Goal: Information Seeking & Learning: Understand process/instructions

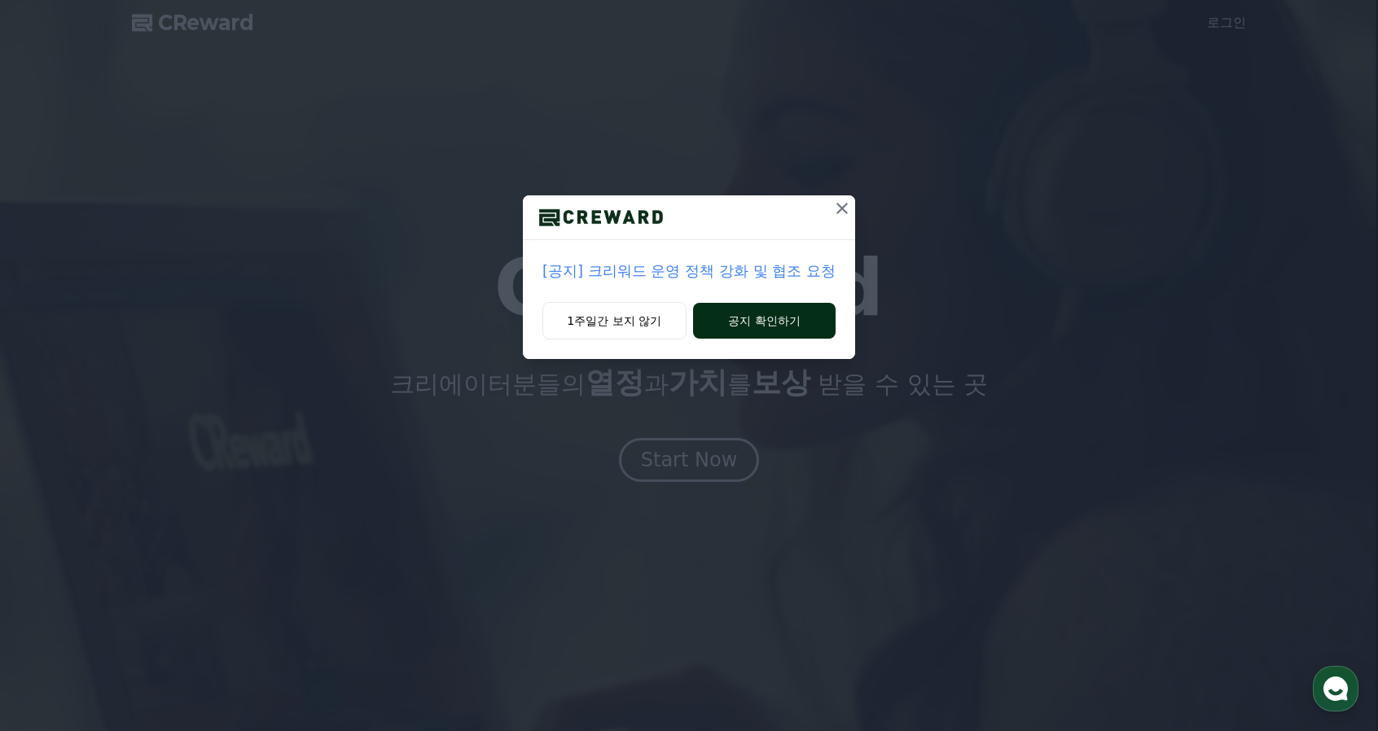
click at [735, 326] on button "공지 확인하기" at bounding box center [764, 321] width 143 height 36
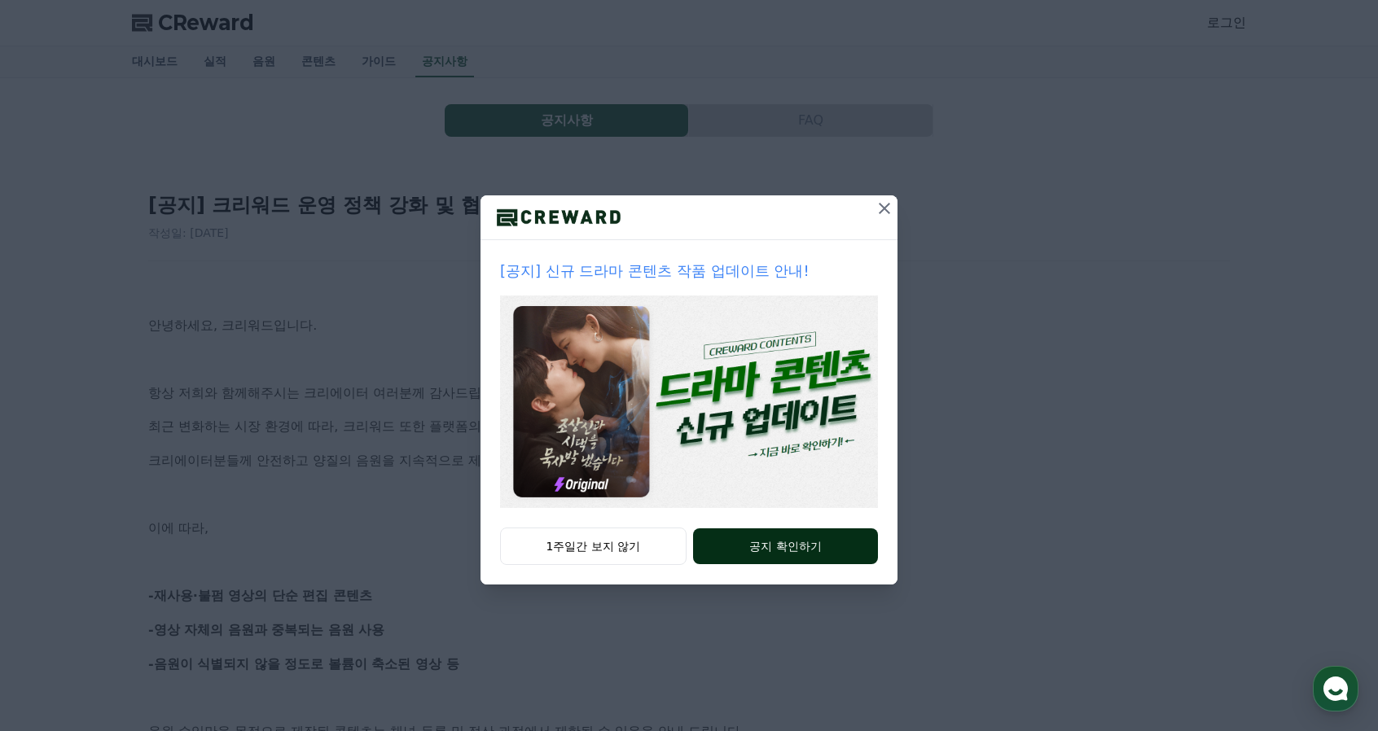
click at [765, 544] on button "공지 확인하기" at bounding box center [785, 547] width 185 height 36
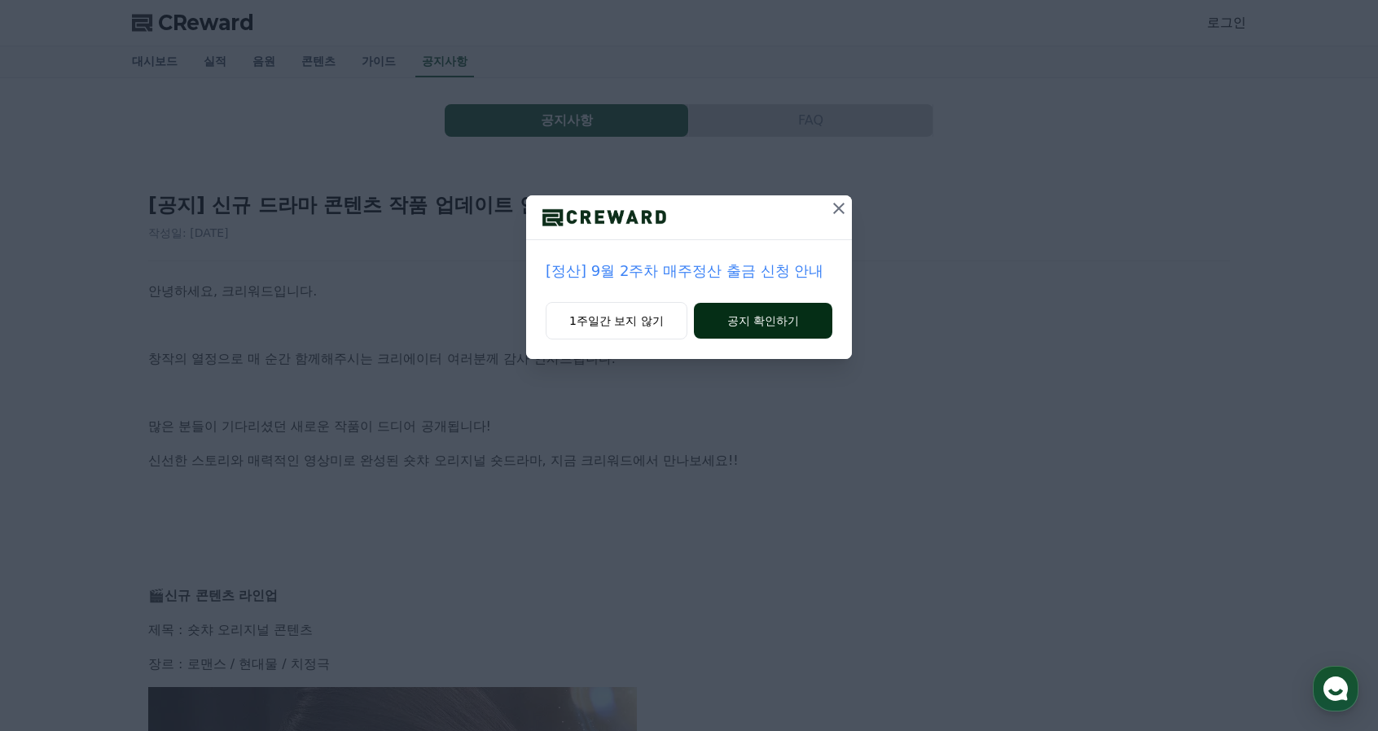
click at [731, 318] on button "공지 확인하기" at bounding box center [763, 321] width 138 height 36
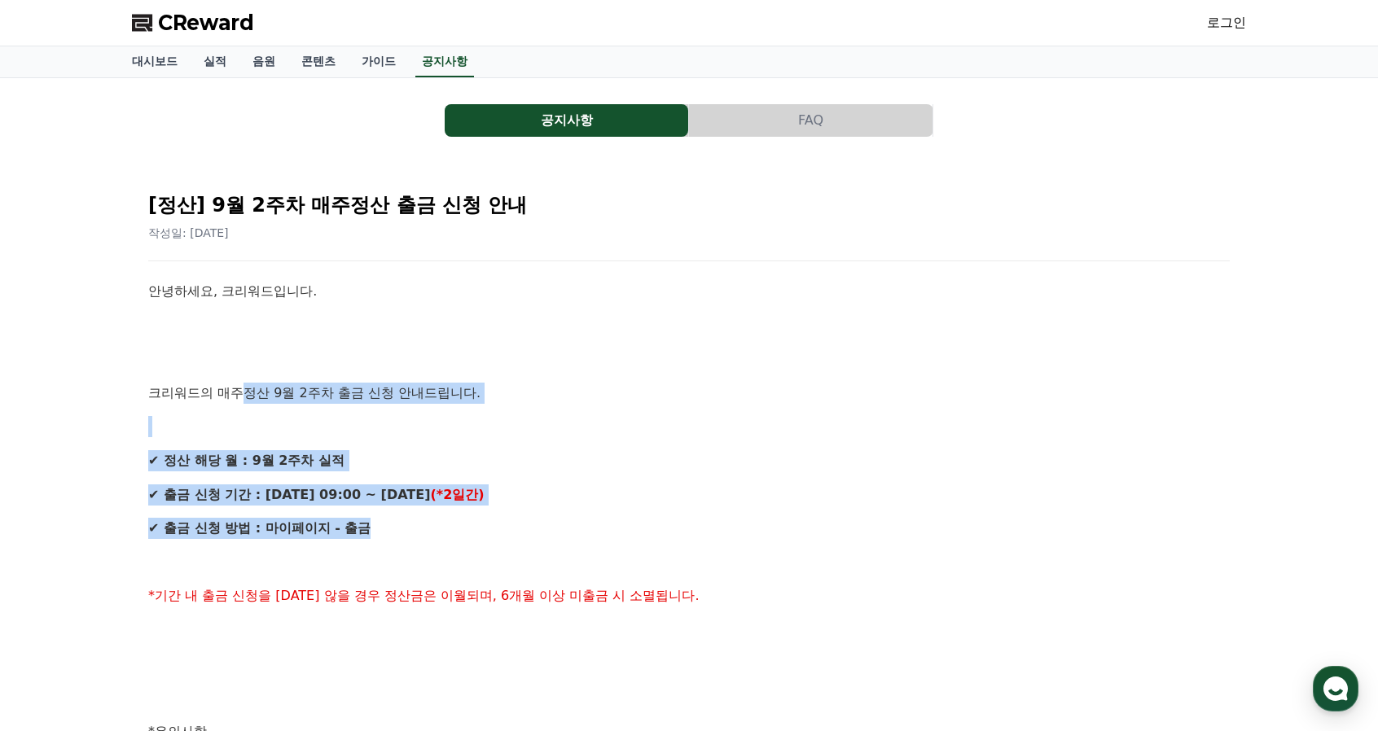
drag, startPoint x: 244, startPoint y: 381, endPoint x: 596, endPoint y: 530, distance: 382.1
click at [596, 530] on p "✔ 출금 신청 방법 : 마이페이지 - 출금" at bounding box center [689, 528] width 1082 height 21
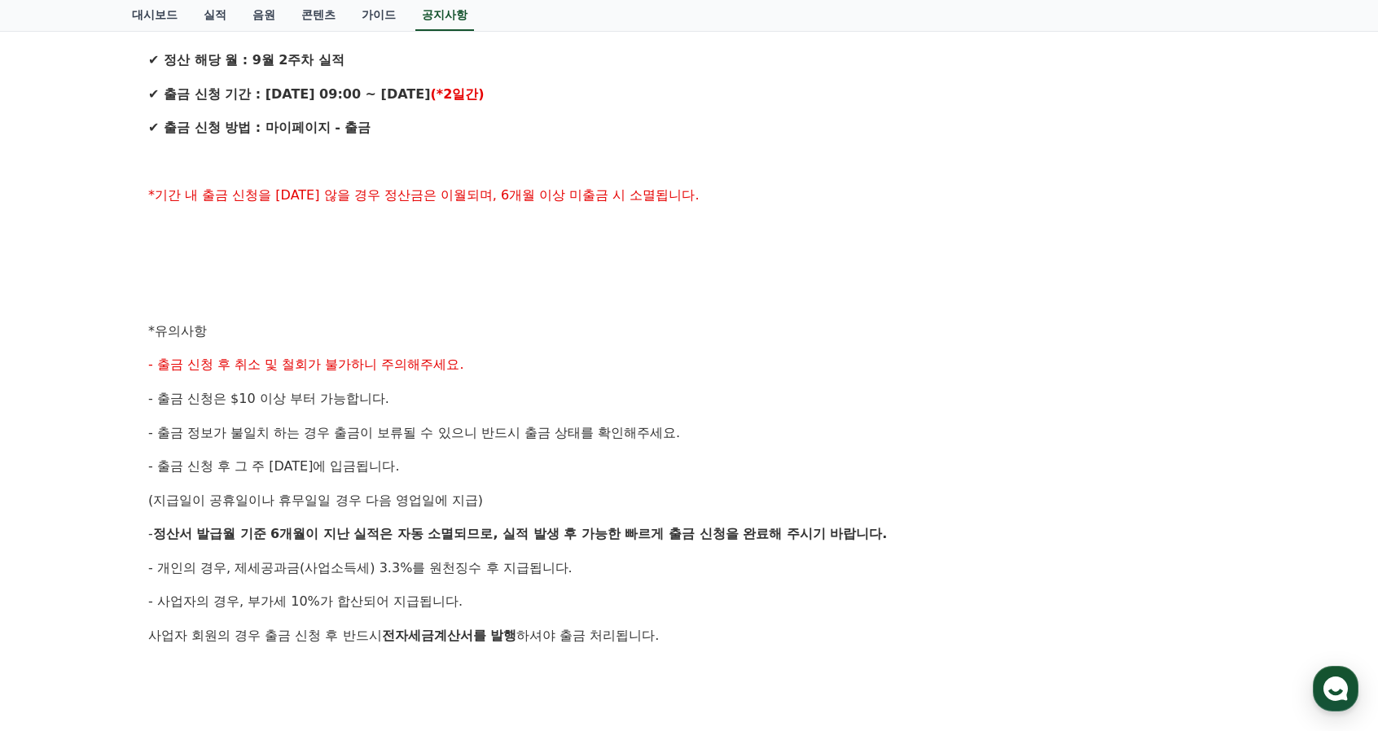
scroll to position [407, 0]
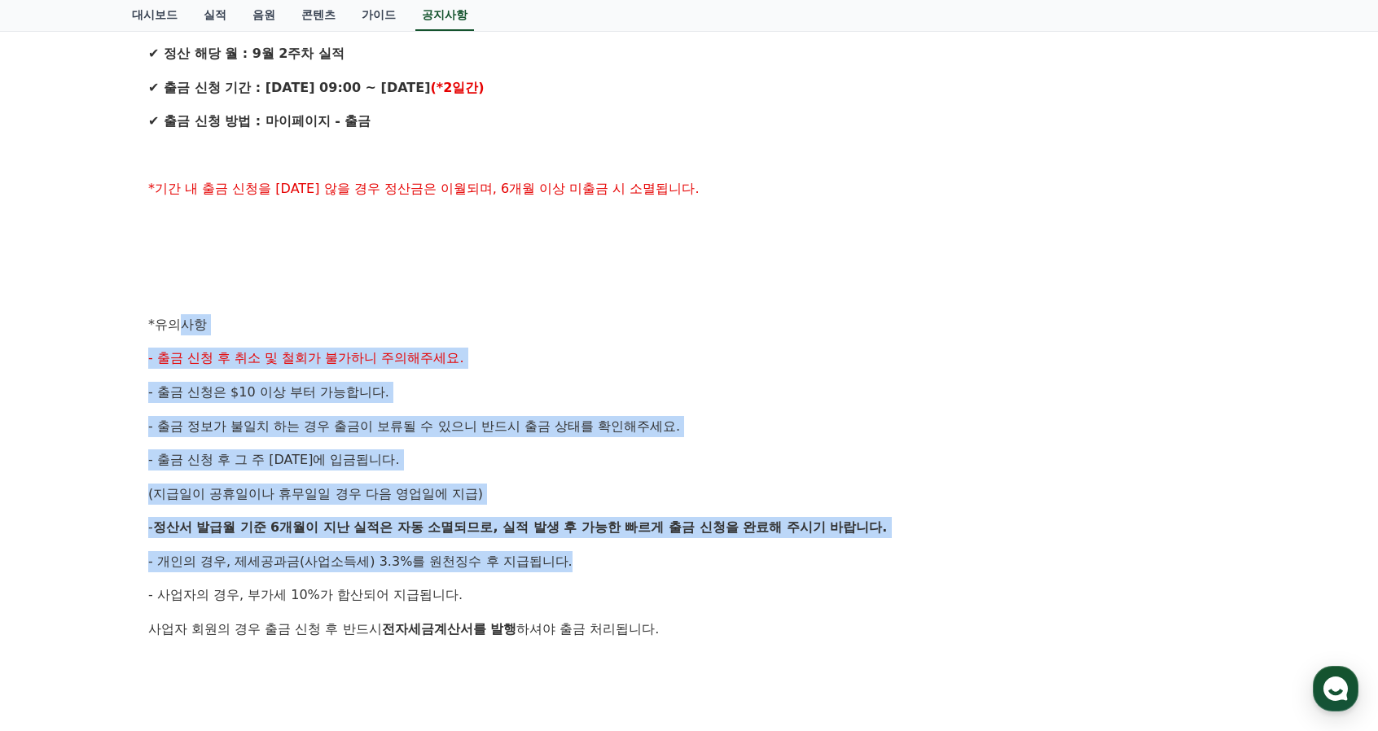
drag, startPoint x: 245, startPoint y: 336, endPoint x: 695, endPoint y: 570, distance: 507.4
click at [695, 569] on div "안녕하세요, 크리워드입니다. 크리워드의 매주정산 9월 2주차 출금 신청 안내드립니다. ✔ 정산 해당 월 : 9월 2주차 실적 ✔ 출금 신청 기…" at bounding box center [689, 342] width 1082 height 936
click at [695, 571] on p "- 개인의 경우, 제세공과금(사업소득세) 3.3%를 원천징수 후 지급됩니다." at bounding box center [689, 561] width 1082 height 21
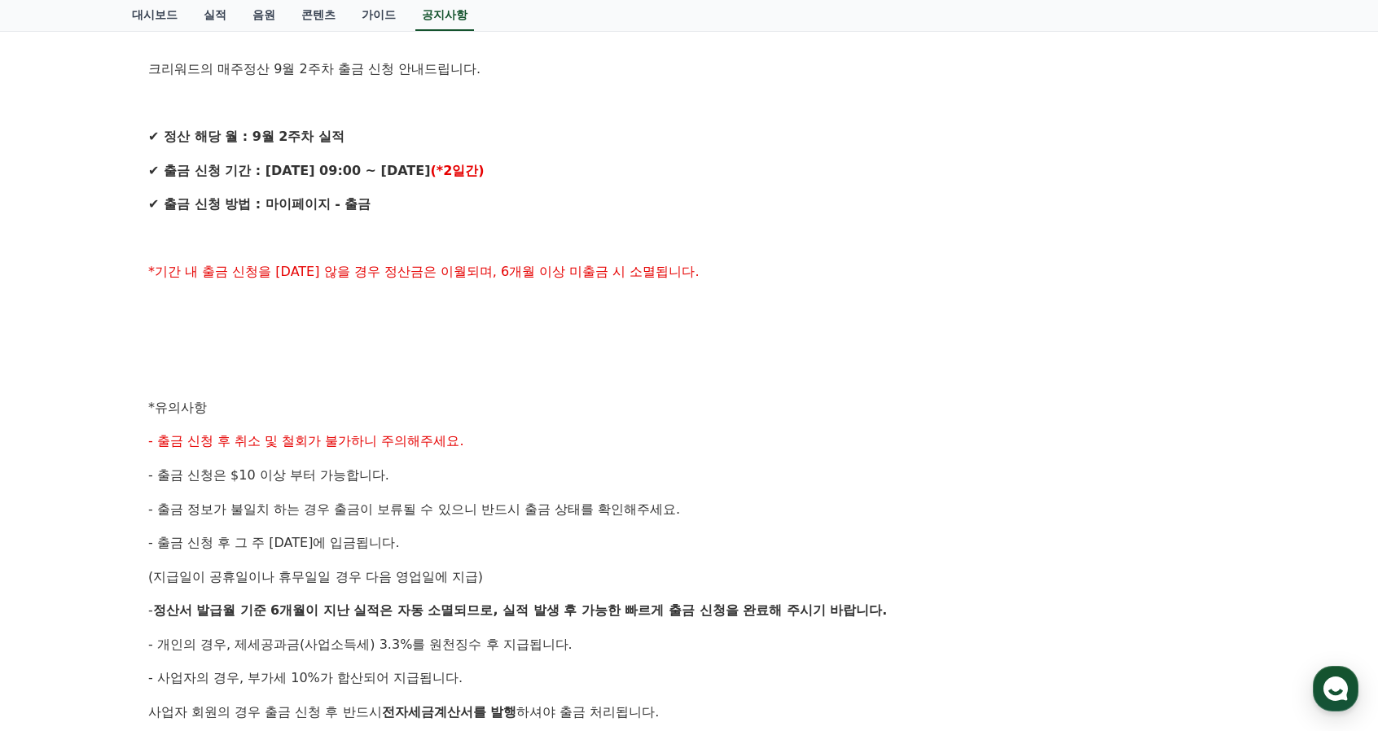
scroll to position [0, 0]
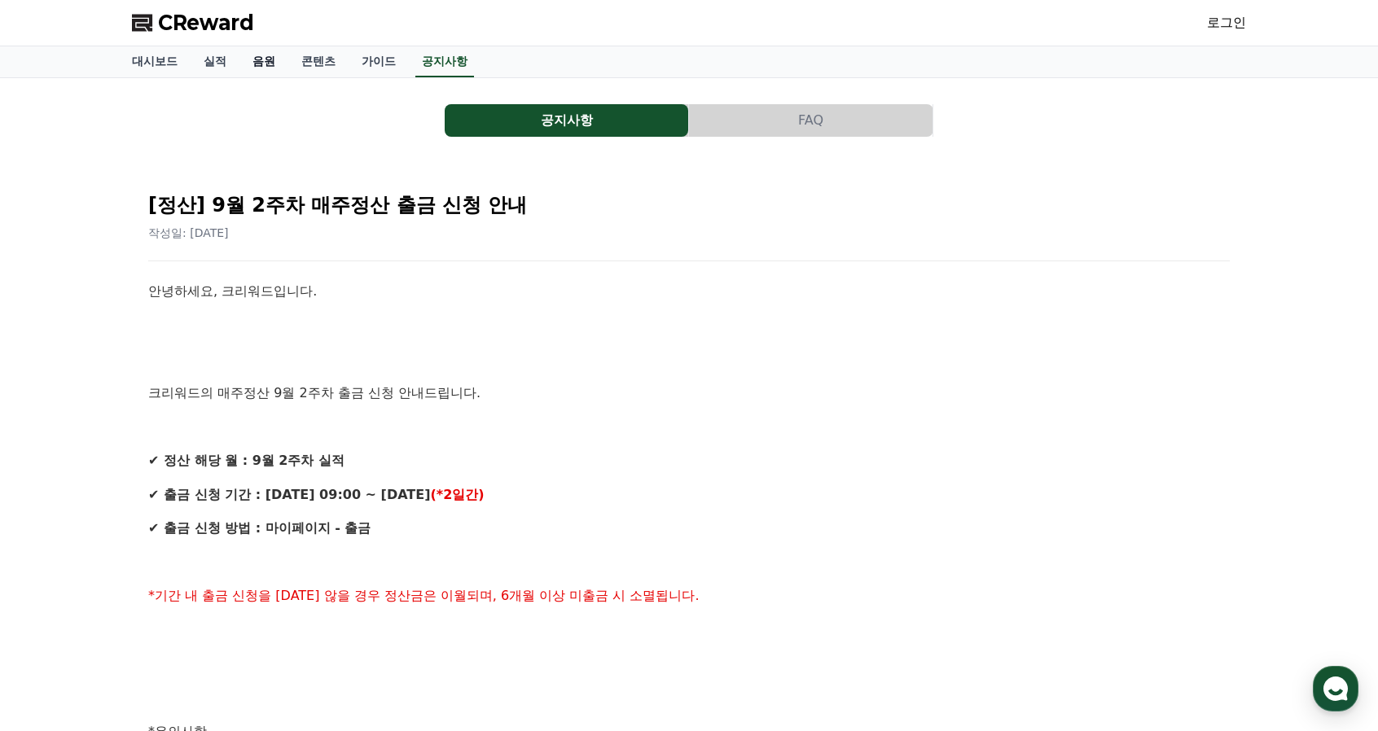
click at [259, 59] on link "음원" at bounding box center [263, 61] width 49 height 31
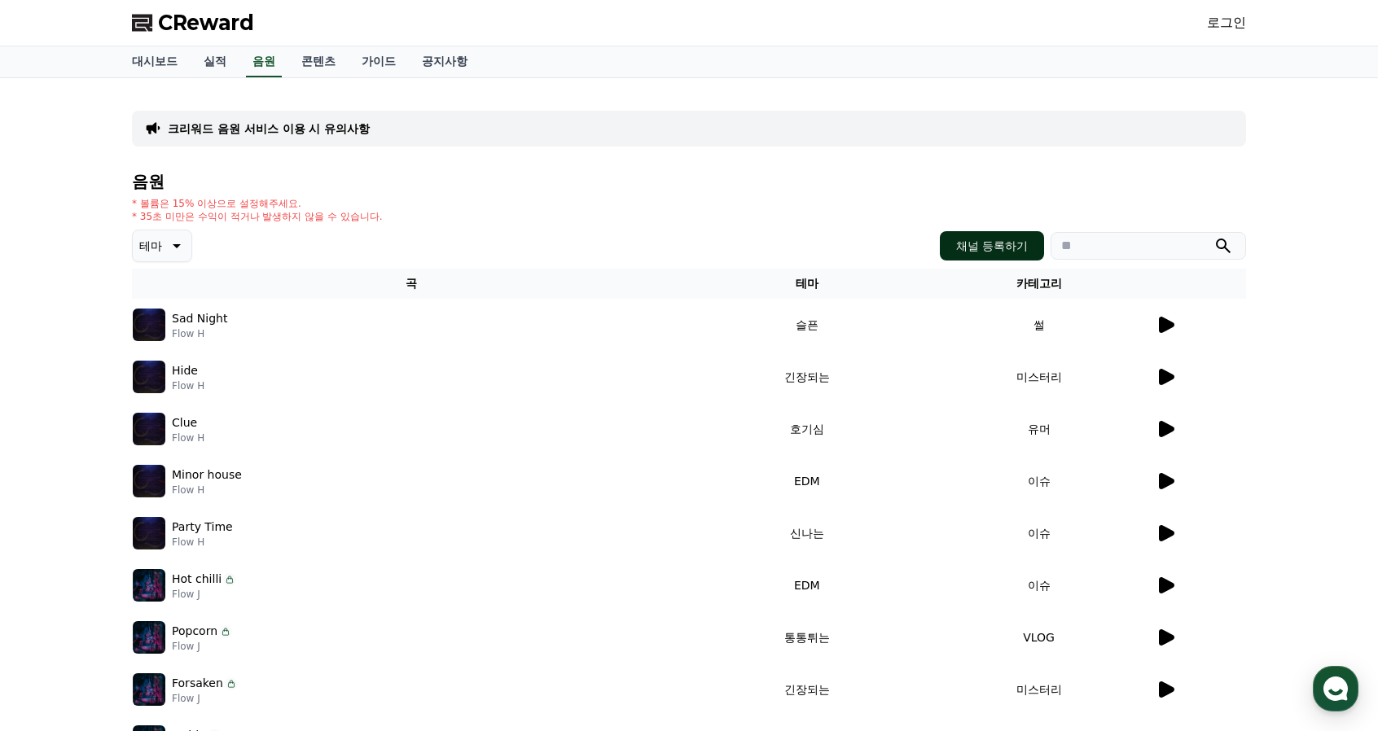
click at [1007, 244] on button "채널 등록하기" at bounding box center [992, 245] width 104 height 29
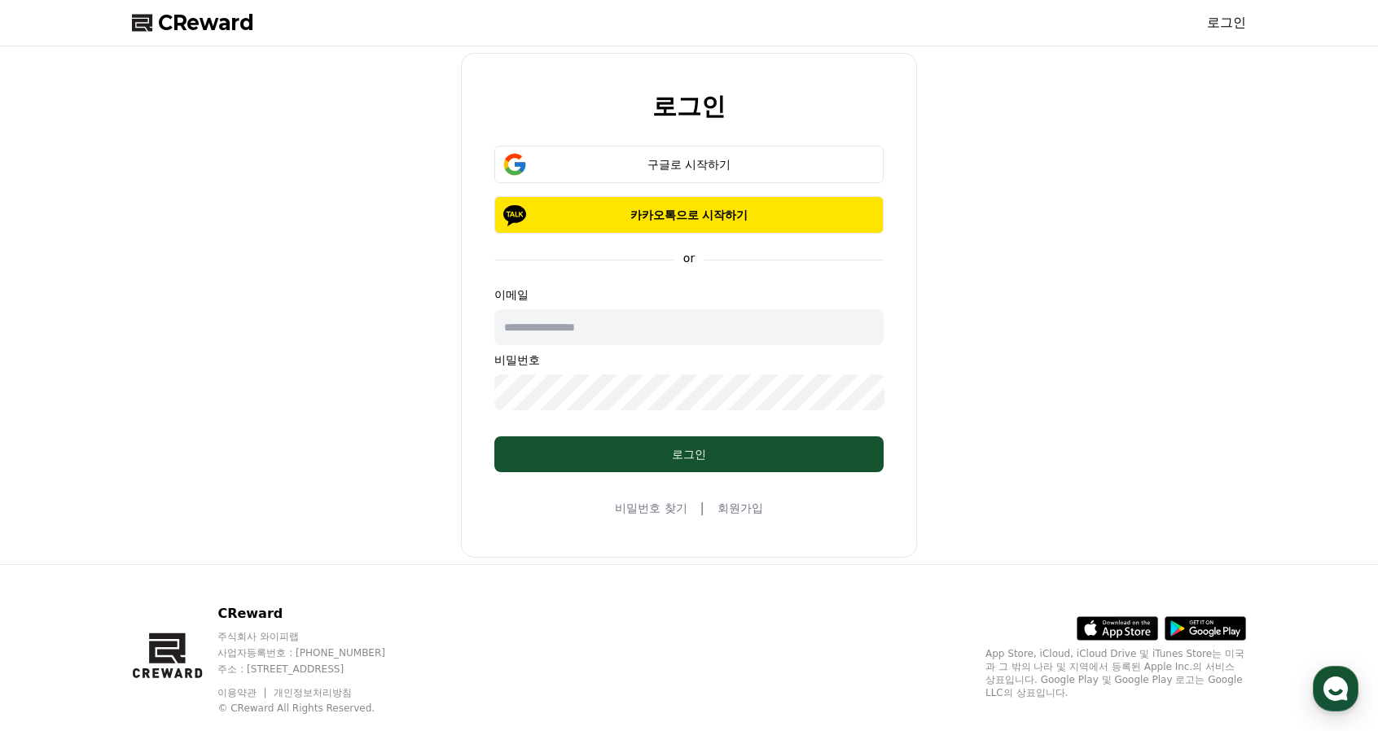
click at [646, 321] on input "text" at bounding box center [688, 327] width 389 height 36
click at [189, 22] on span "CReward" at bounding box center [206, 23] width 96 height 26
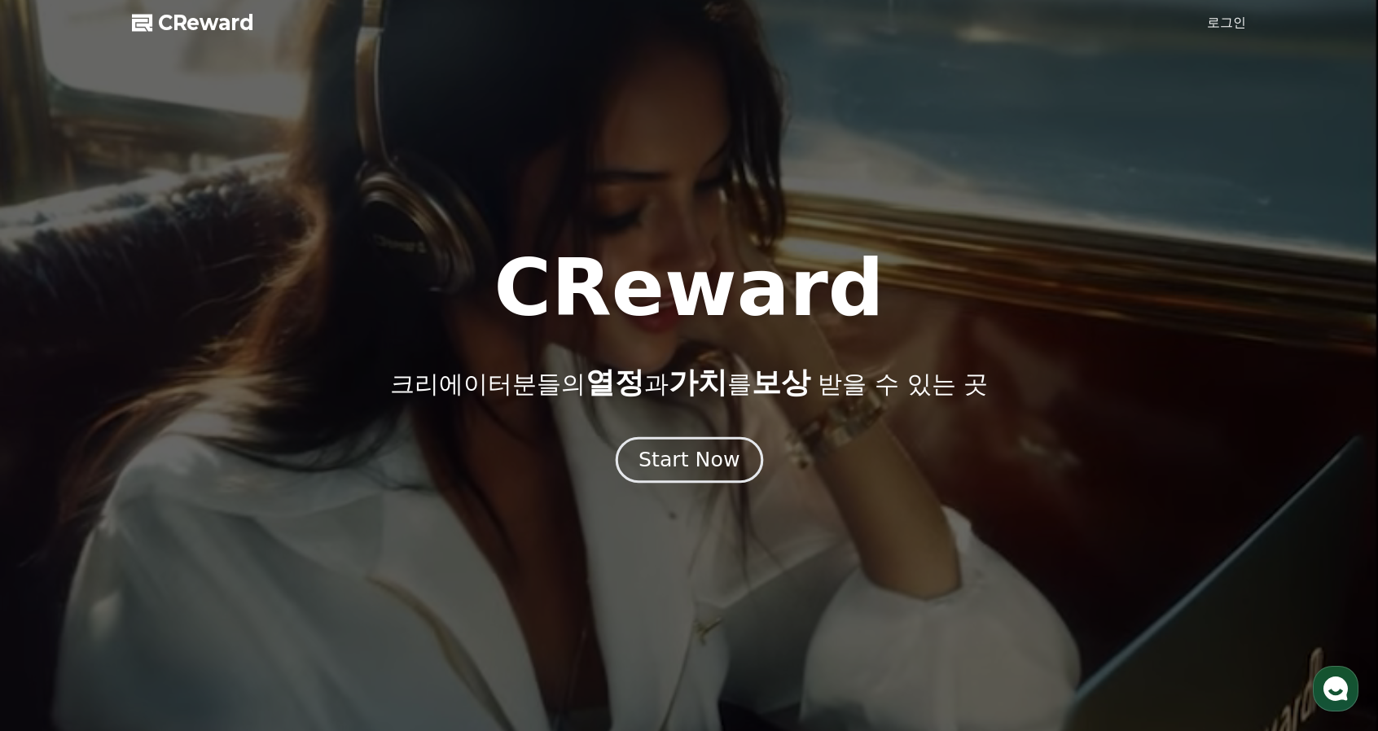
click at [714, 460] on div "Start Now" at bounding box center [688, 460] width 101 height 28
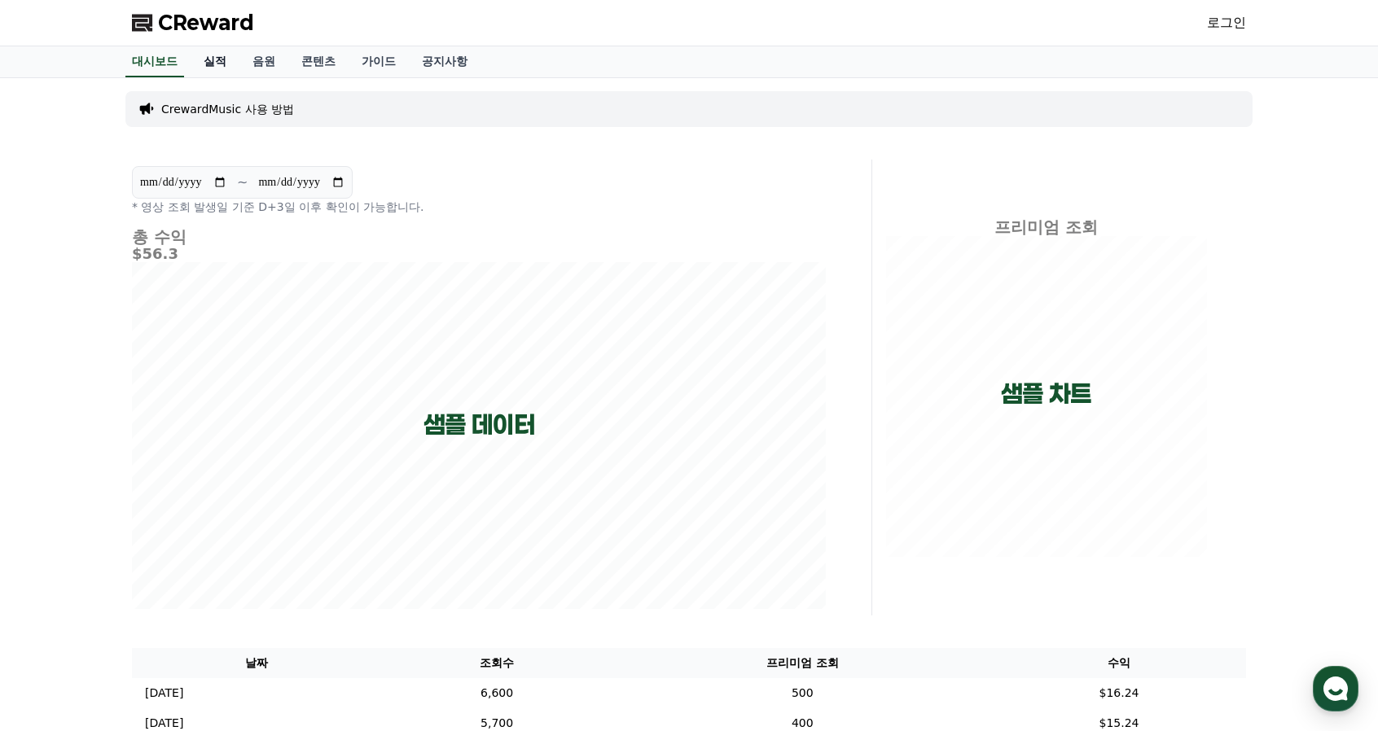
click at [208, 63] on link "실적" at bounding box center [215, 61] width 49 height 31
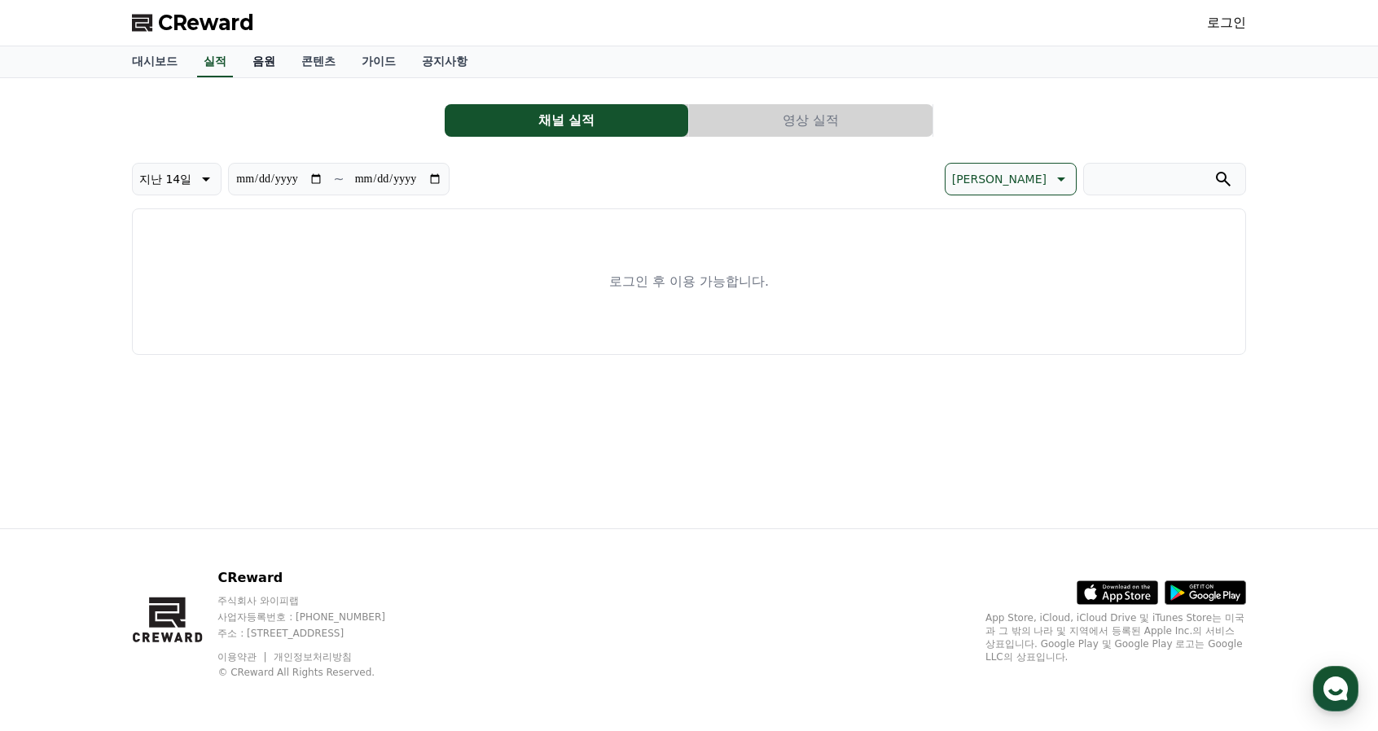
click at [267, 63] on link "음원" at bounding box center [263, 61] width 49 height 31
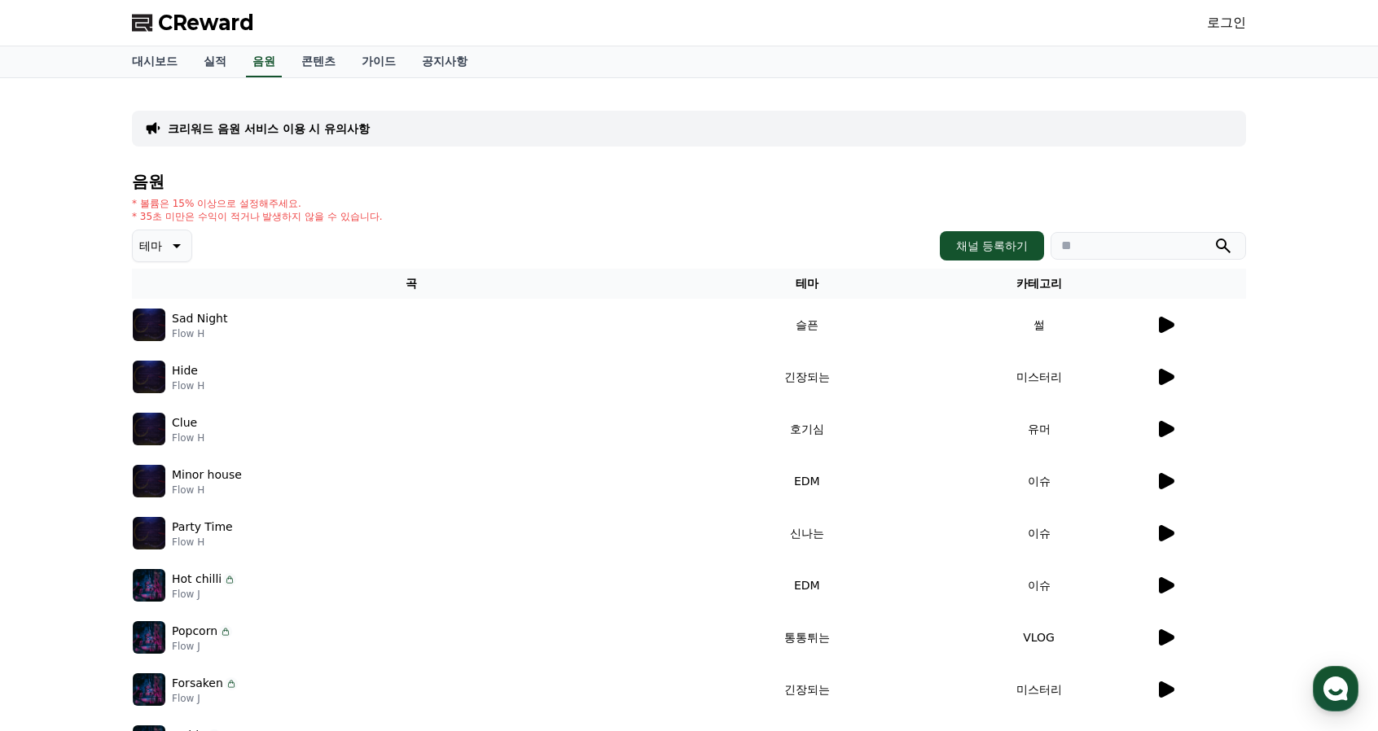
click at [1171, 325] on icon at bounding box center [1166, 325] width 15 height 16
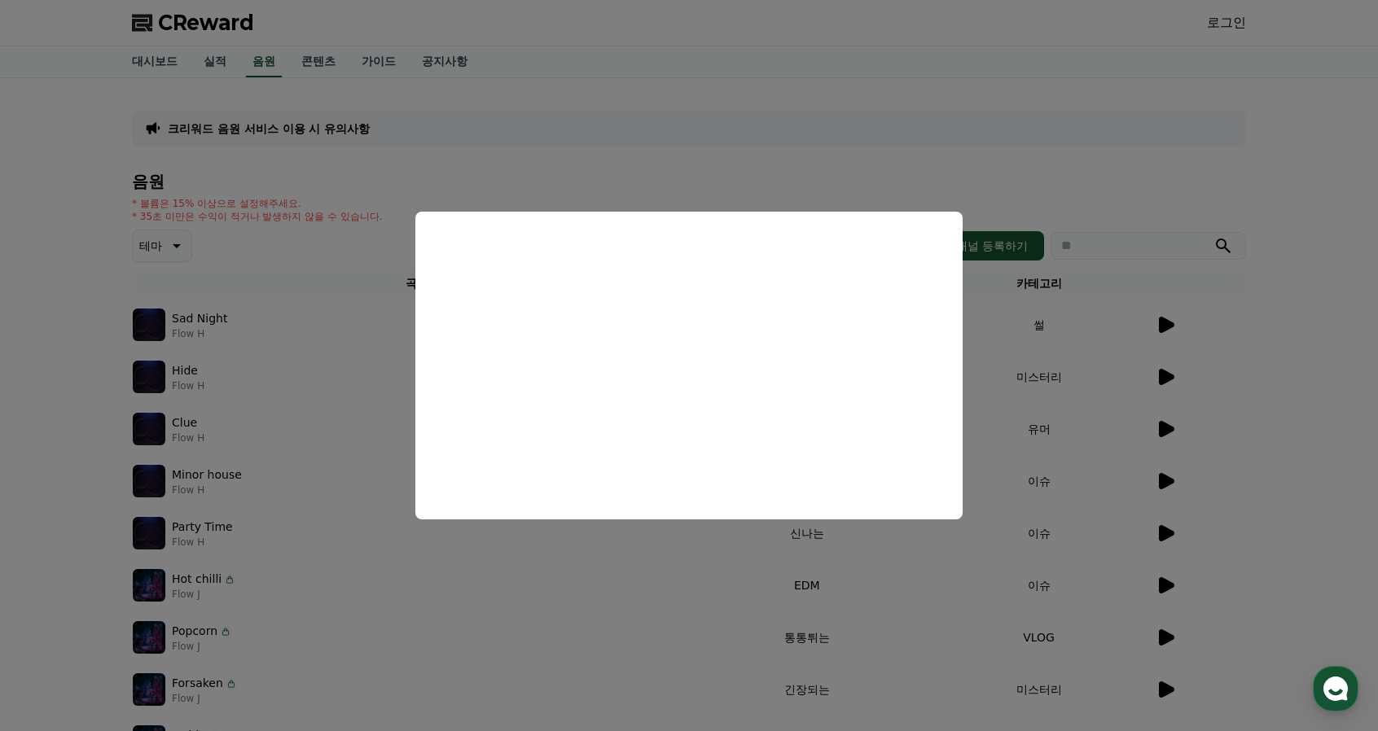
click at [653, 558] on button "close modal" at bounding box center [689, 365] width 1378 height 731
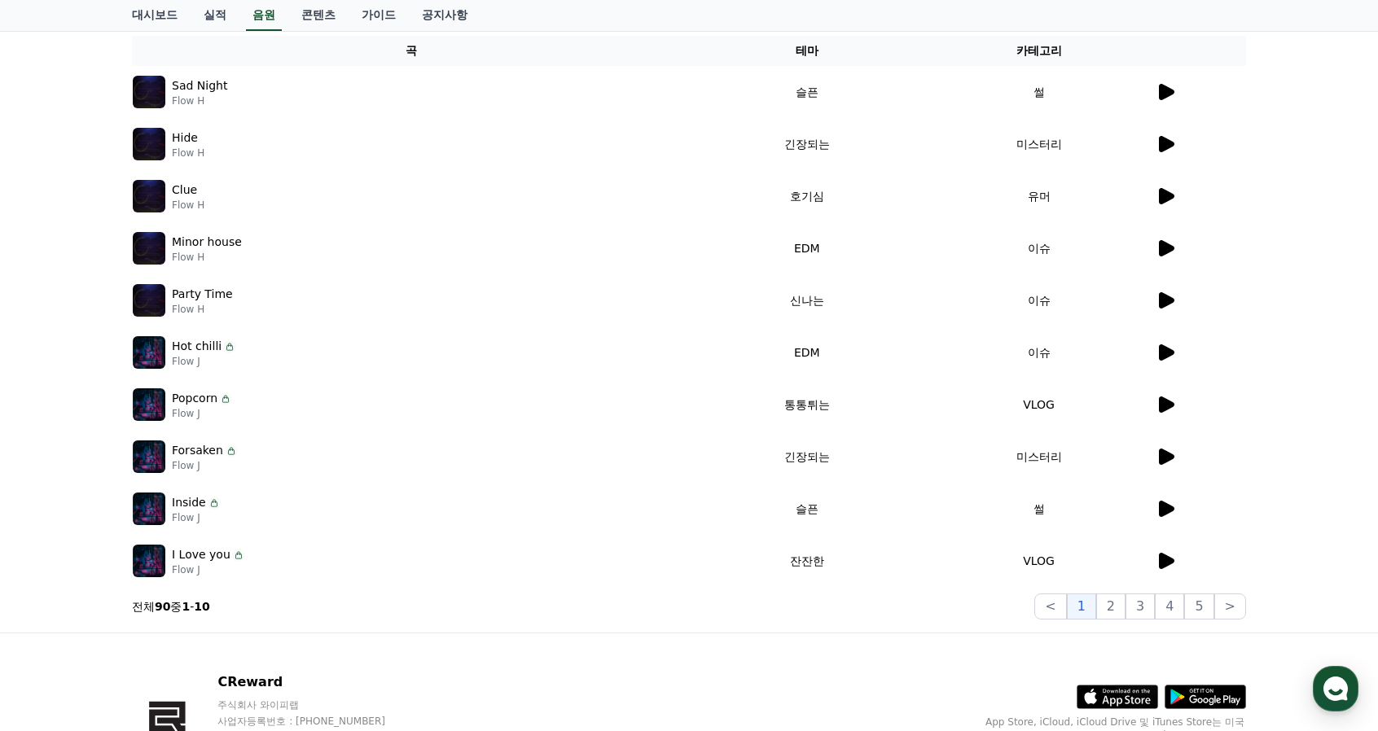
scroll to position [336, 0]
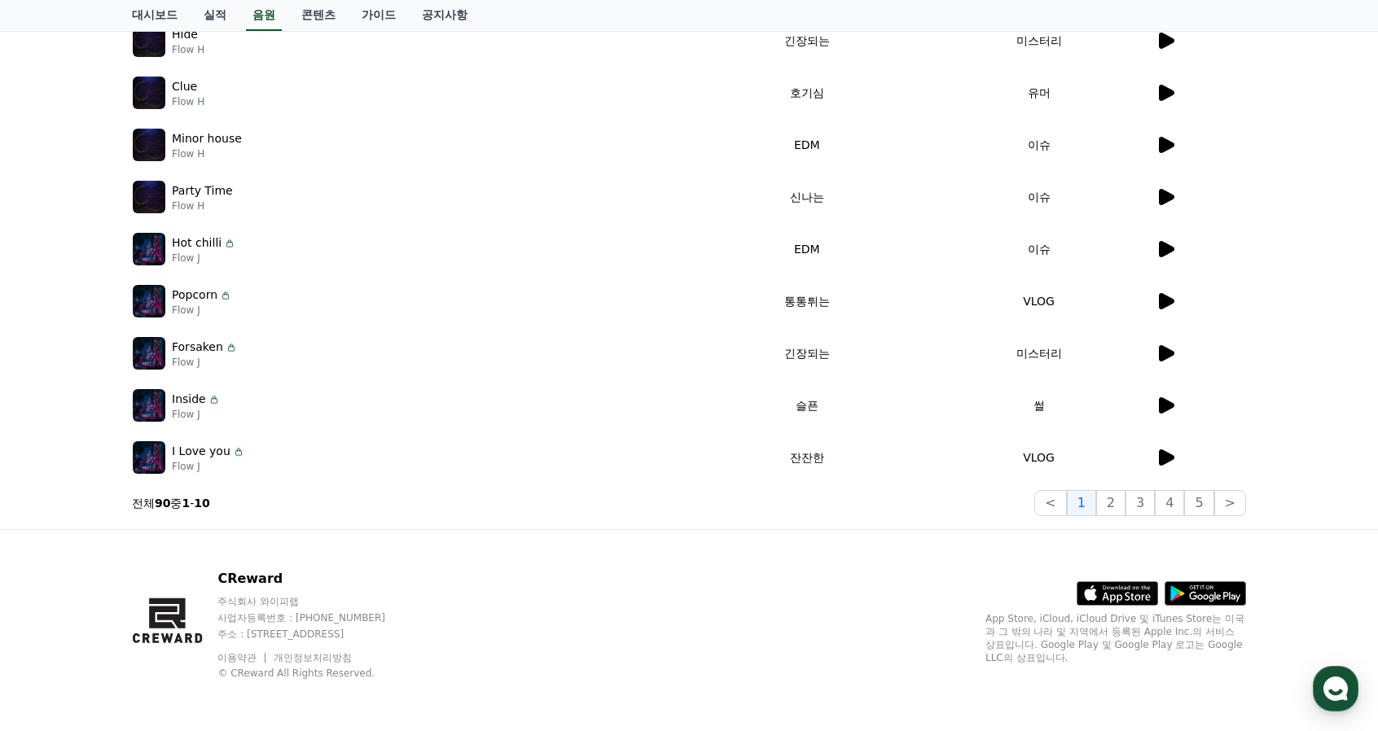
click at [1161, 246] on icon at bounding box center [1166, 249] width 15 height 16
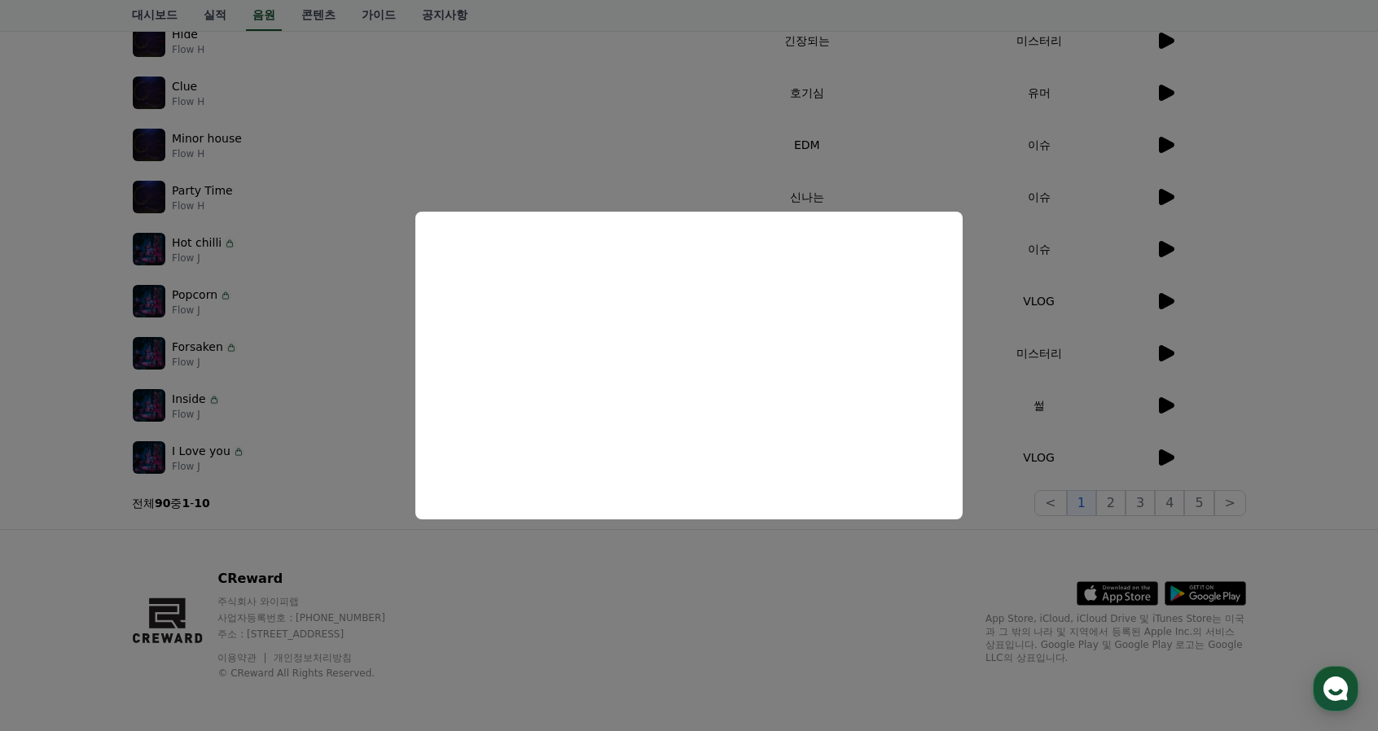
click at [620, 139] on button "close modal" at bounding box center [689, 365] width 1378 height 731
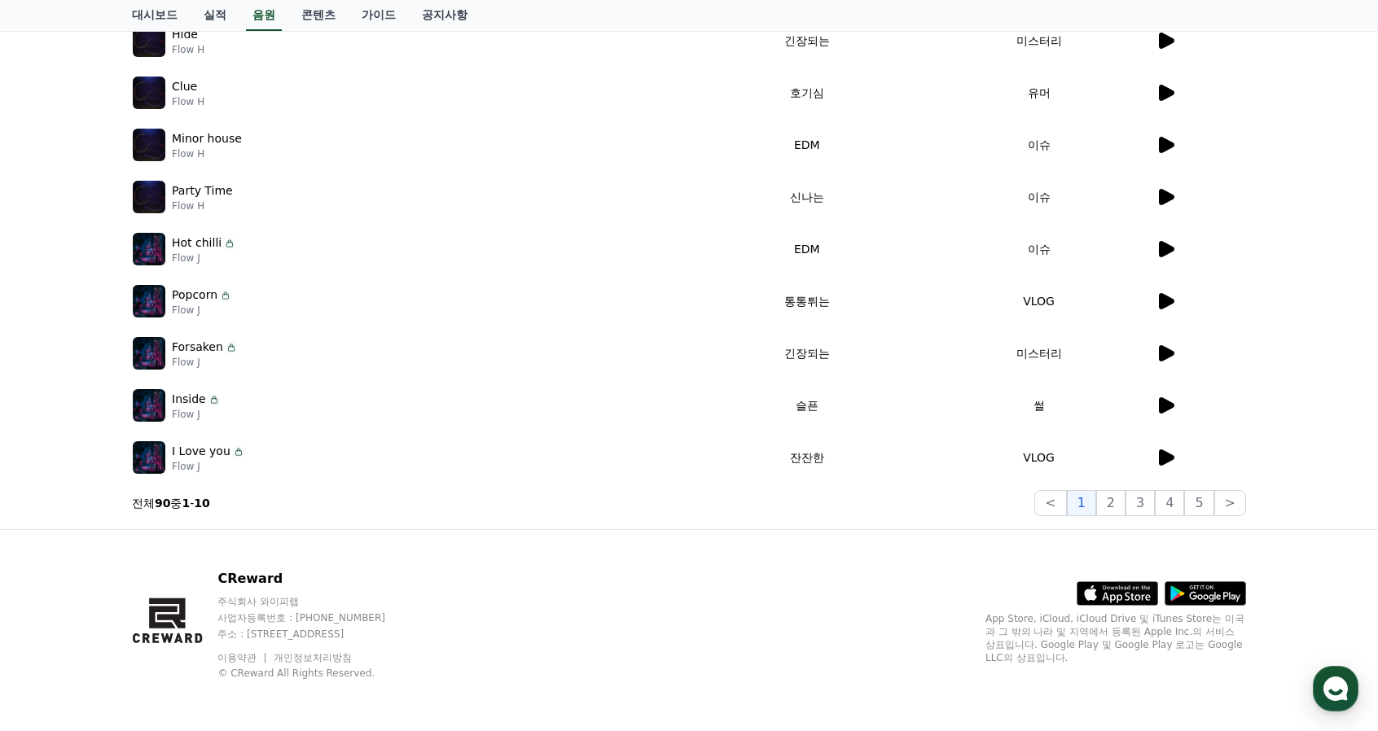
click at [1178, 195] on div at bounding box center [1201, 197] width 90 height 20
click at [1169, 198] on icon at bounding box center [1166, 197] width 15 height 16
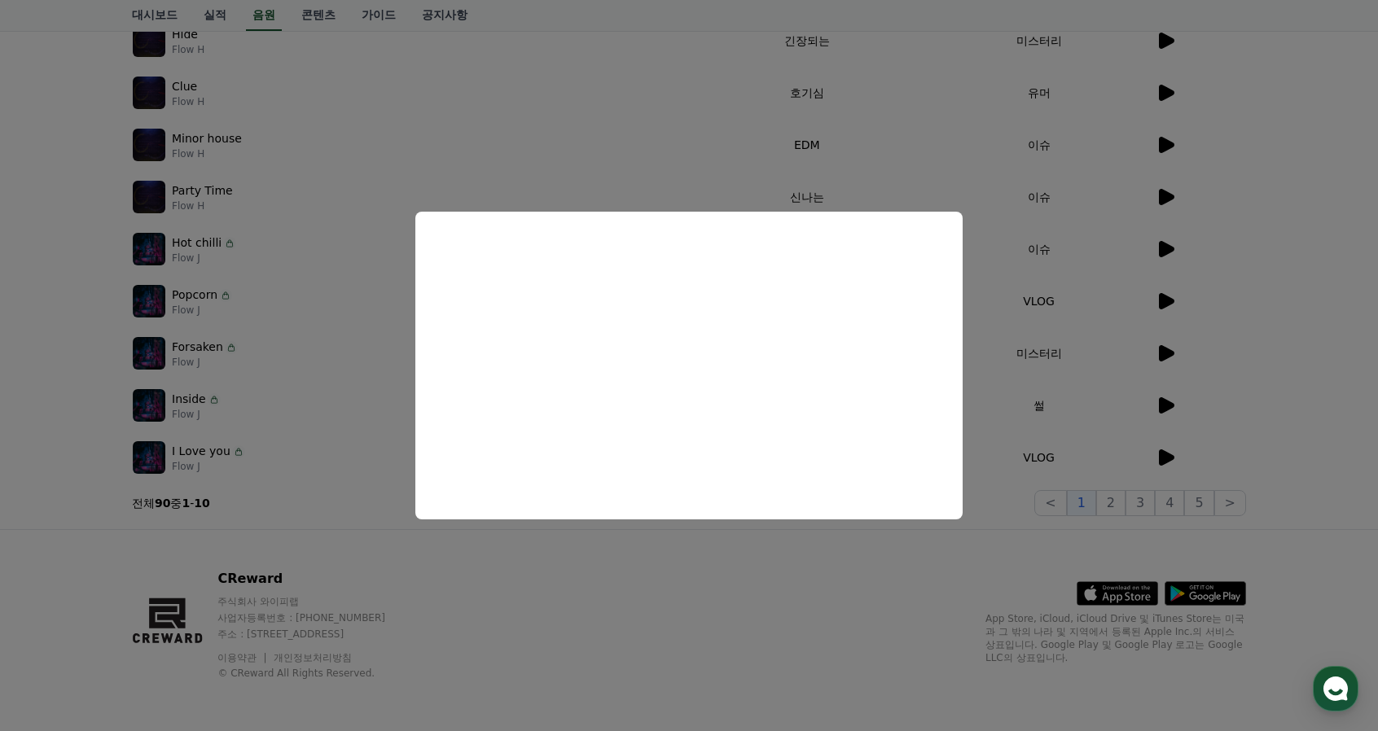
click at [437, 568] on button "close modal" at bounding box center [689, 365] width 1378 height 731
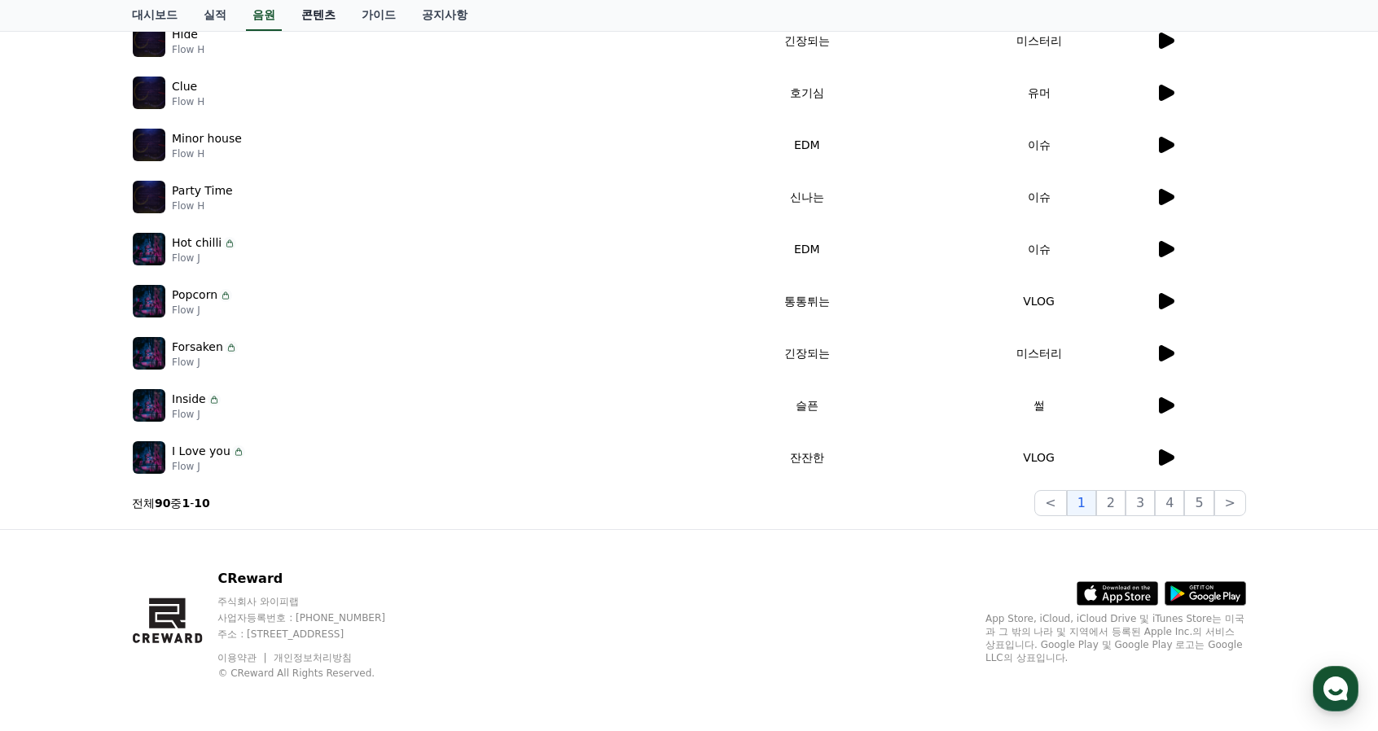
click at [305, 9] on link "콘텐츠" at bounding box center [318, 15] width 60 height 31
click at [383, 14] on link "가이드" at bounding box center [379, 15] width 60 height 31
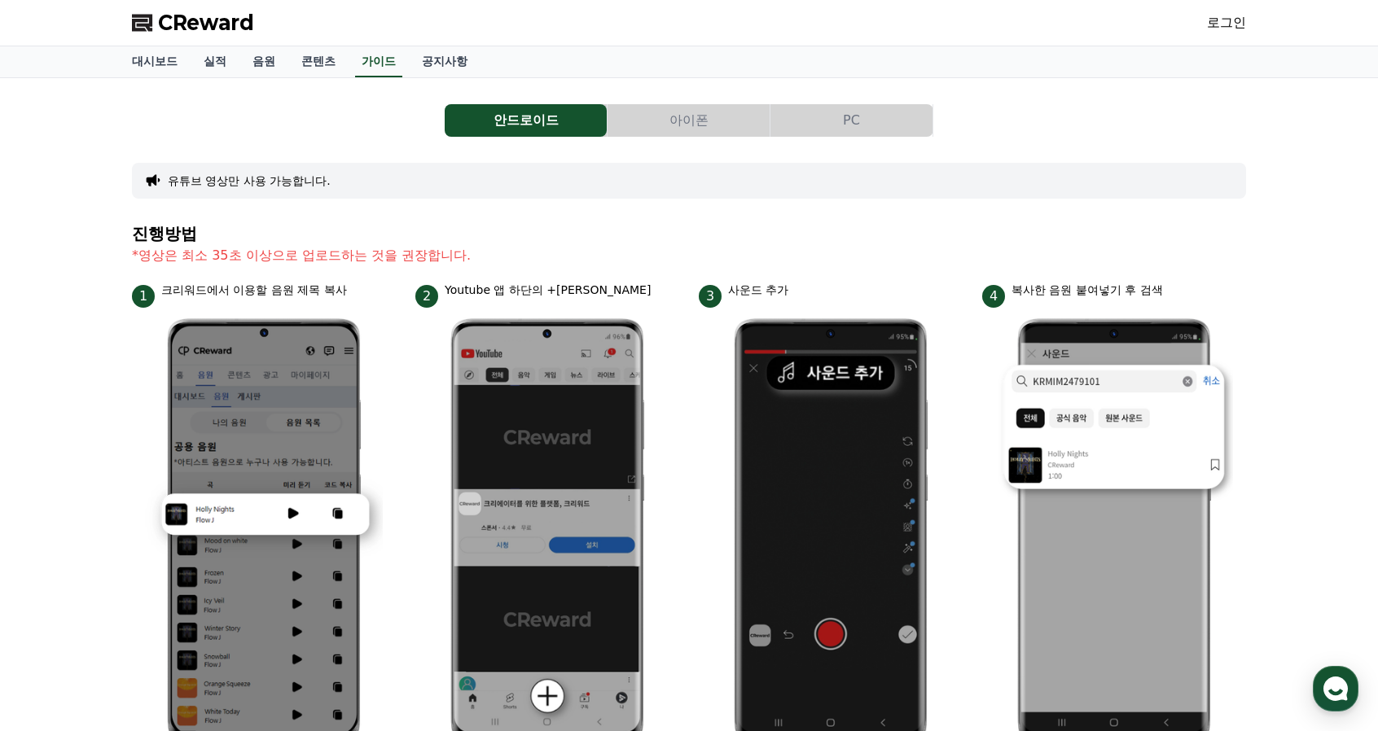
drag, startPoint x: 155, startPoint y: 254, endPoint x: 731, endPoint y: 273, distance: 576.9
click at [731, 273] on section "진행방법 *영상은 최소 35초 이상으로 업로드하는 것을 권장합니다." at bounding box center [689, 253] width 1114 height 57
click at [746, 233] on h4 "진행방법" at bounding box center [689, 234] width 1114 height 18
click at [1204, 19] on div "CReward 로그인" at bounding box center [689, 23] width 1140 height 46
click at [1224, 22] on link "로그인" at bounding box center [1226, 23] width 39 height 20
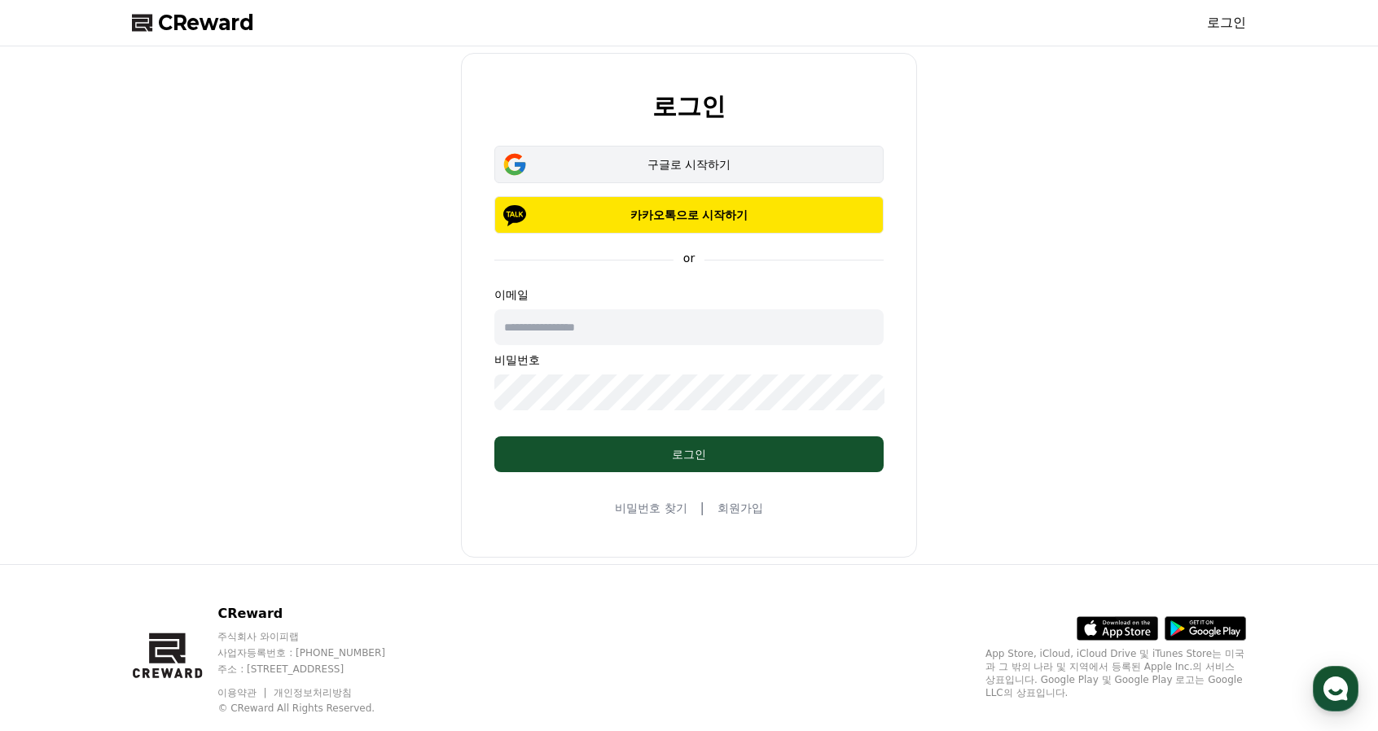
click at [676, 160] on div "구글로 시작하기" at bounding box center [689, 164] width 342 height 16
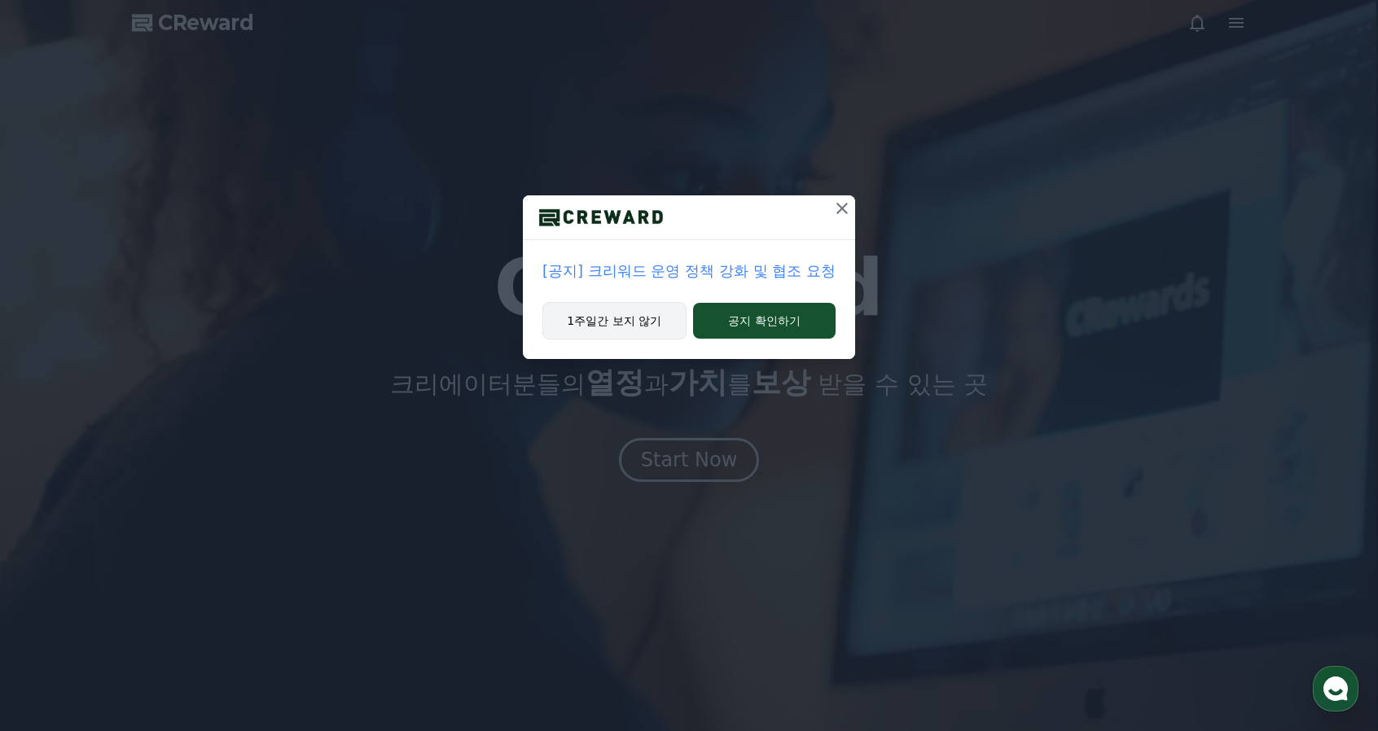
click at [641, 319] on button "1주일간 보지 않기" at bounding box center [614, 320] width 144 height 37
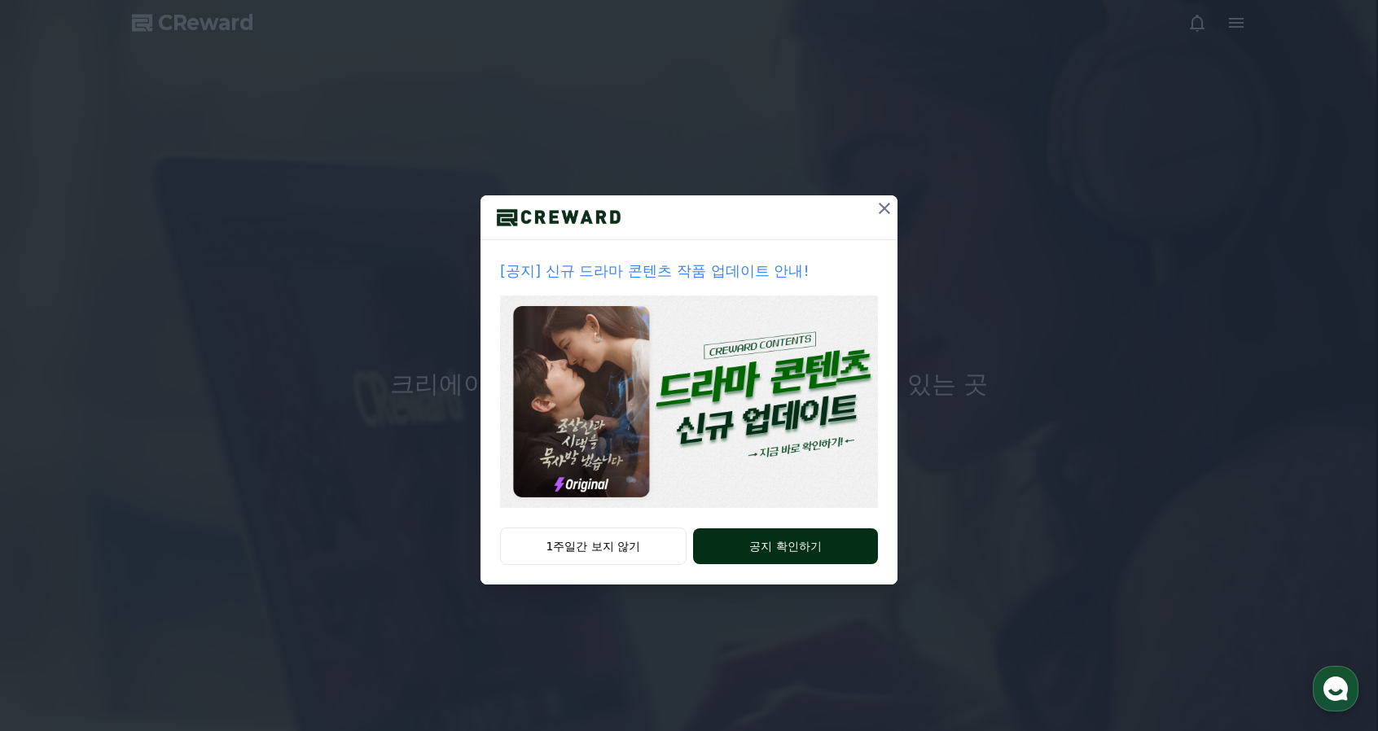
click at [769, 551] on button "공지 확인하기" at bounding box center [785, 547] width 185 height 36
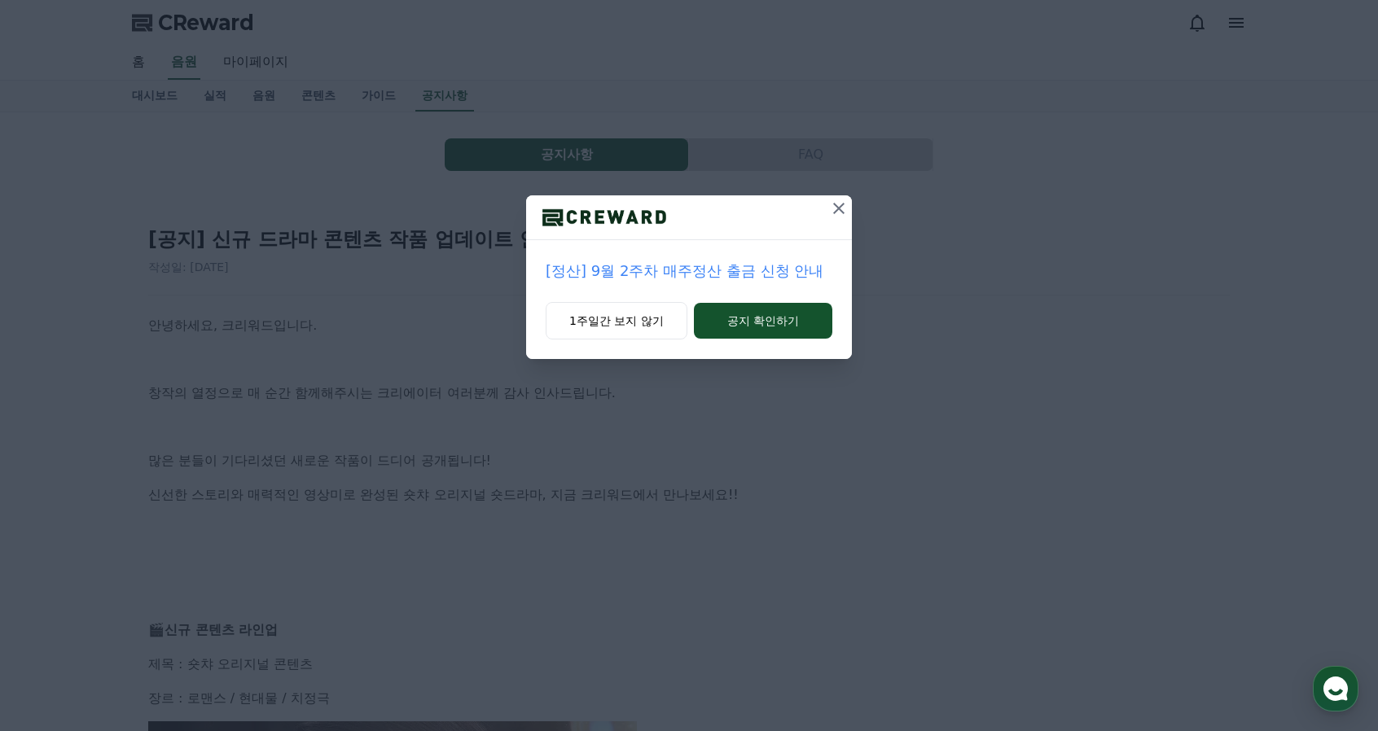
click at [732, 270] on p "[정산] 9월 2주차 매주정산 출금 신청 안내" at bounding box center [689, 271] width 287 height 23
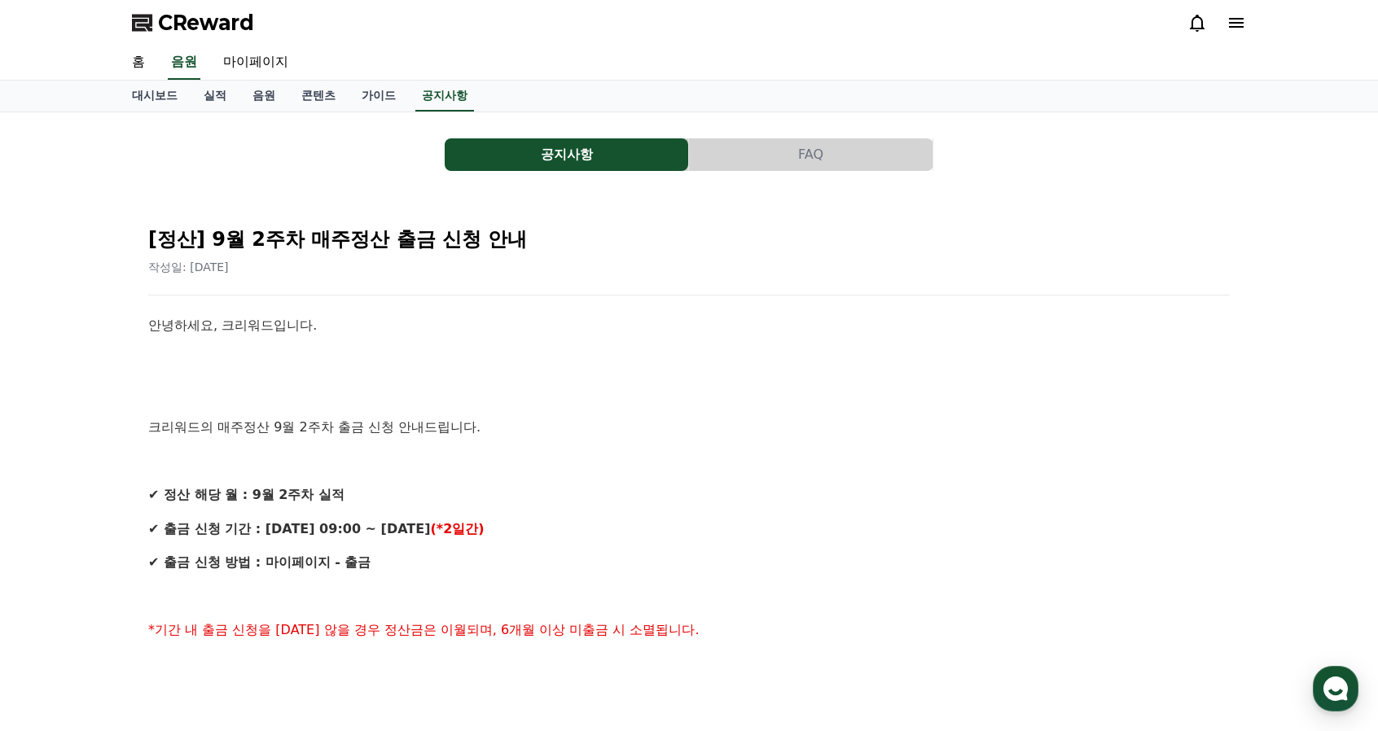
scroll to position [570, 0]
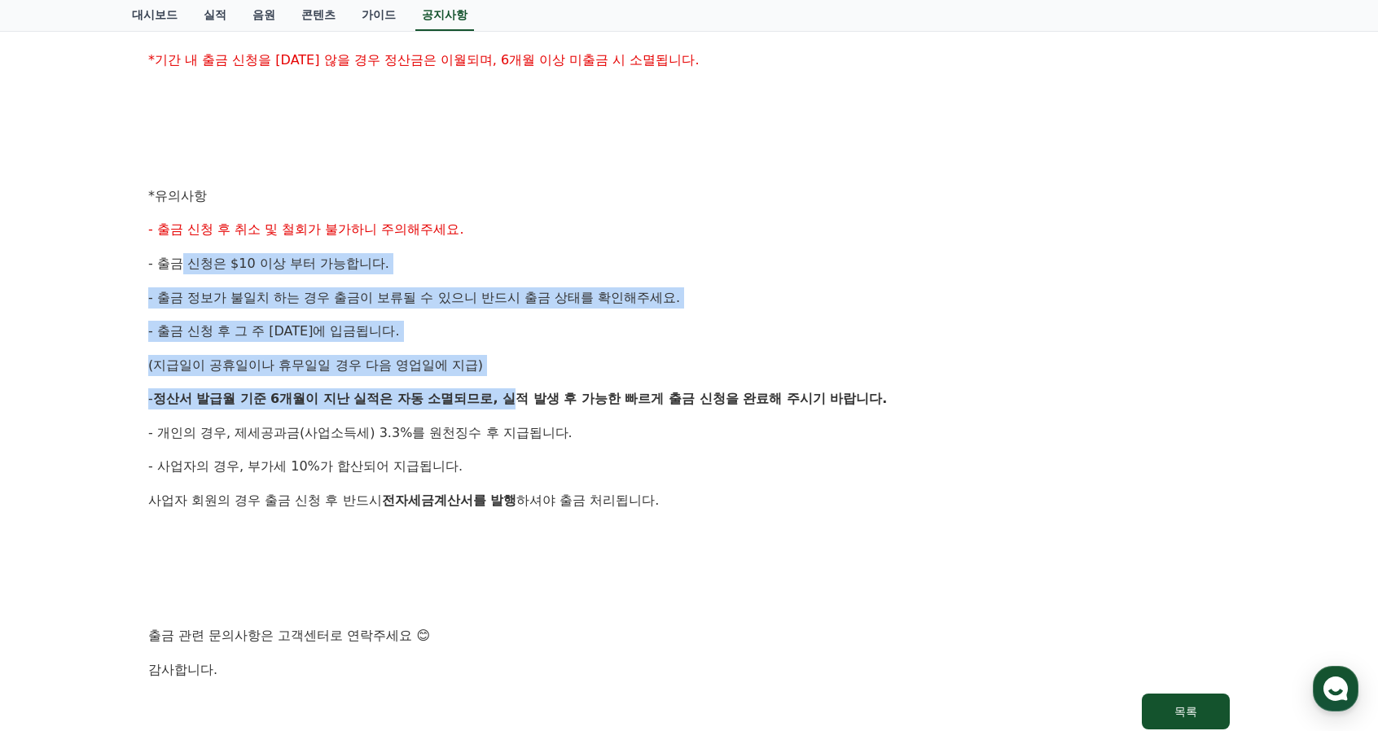
drag, startPoint x: 212, startPoint y: 265, endPoint x: 572, endPoint y: 430, distance: 396.1
click at [568, 428] on div "안녕하세요, 크리워드입니다. 크리워드의 매주정산 9월 2주차 출금 신청 안내드립니다. ✔ 정산 해당 월 : 9월 2주차 실적 ✔ 출금 신청 기…" at bounding box center [689, 213] width 1082 height 936
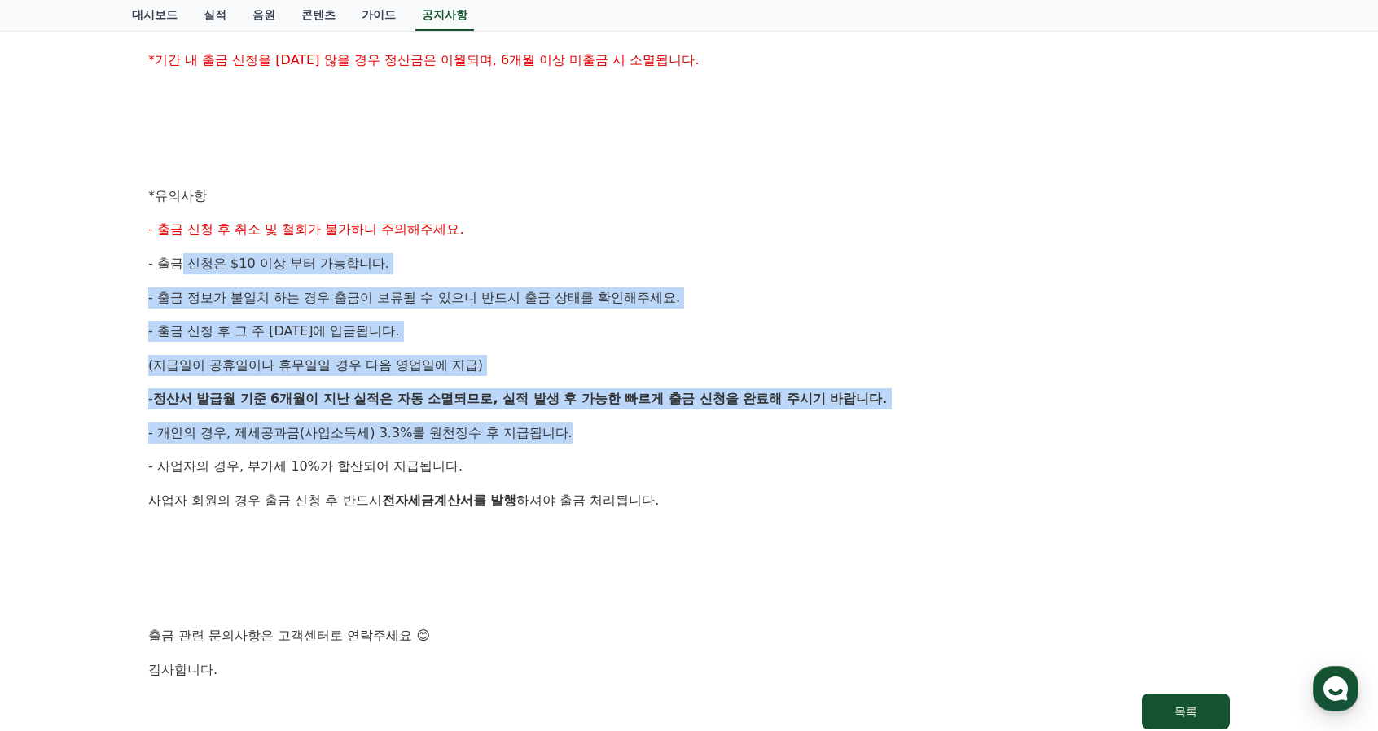
drag, startPoint x: 572, startPoint y: 430, endPoint x: 586, endPoint y: 460, distance: 33.5
click at [572, 431] on p "- 개인의 경우, 제세공과금(사업소득세) 3.3%를 원천징수 후 지급됩니다." at bounding box center [689, 433] width 1082 height 21
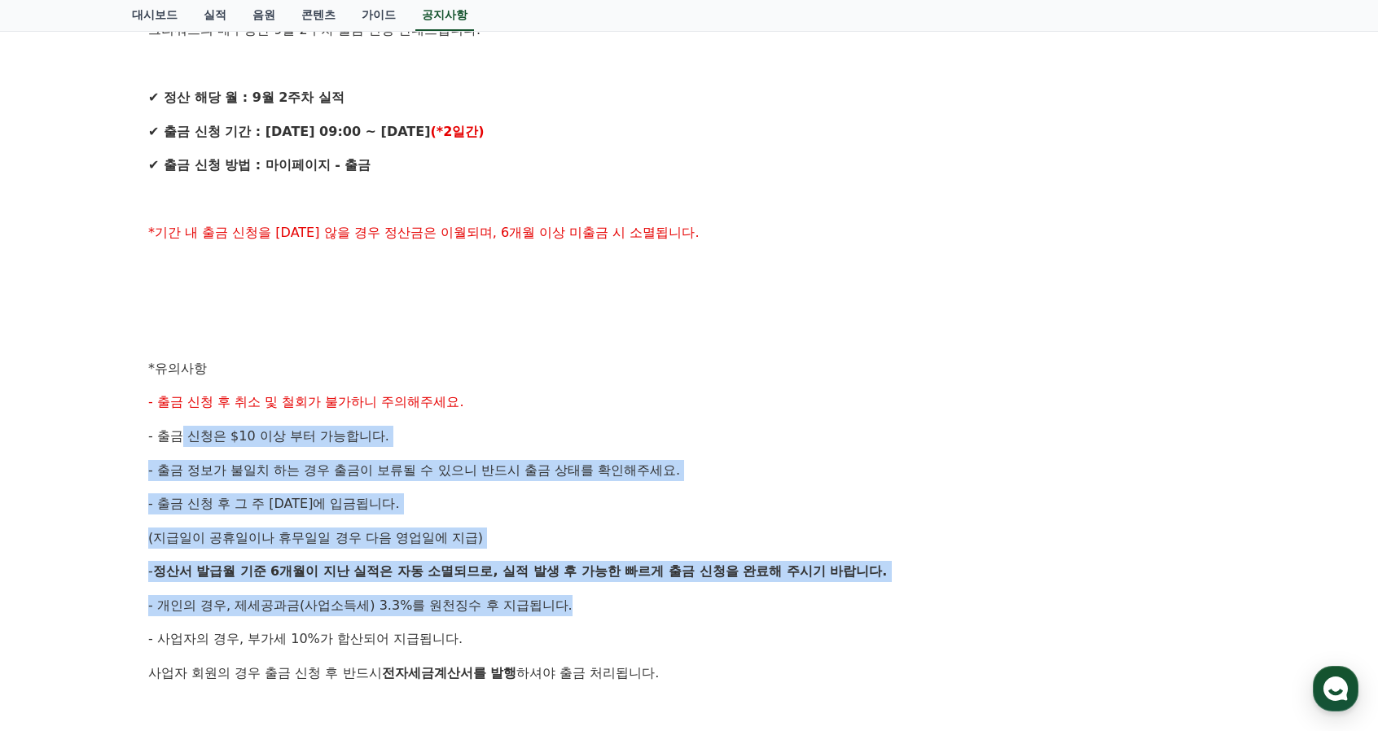
scroll to position [0, 0]
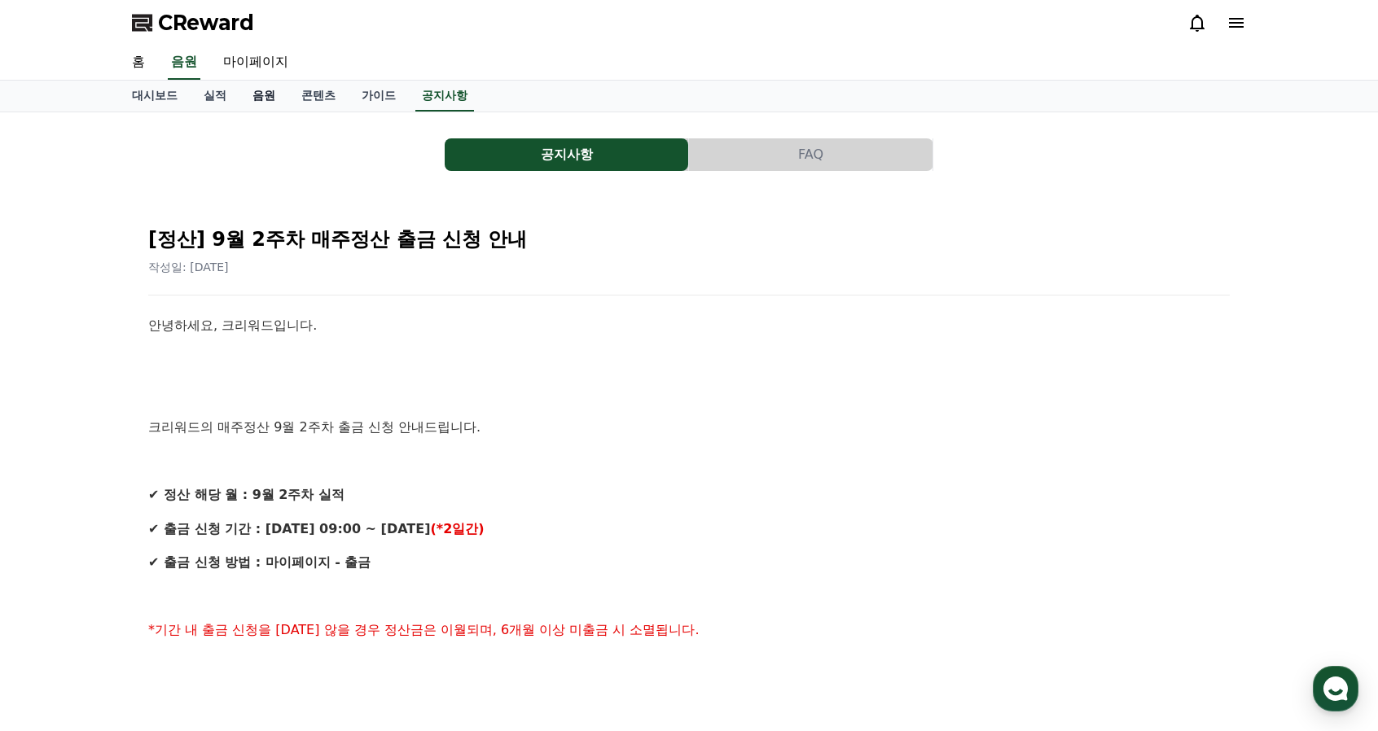
click at [267, 98] on link "음원" at bounding box center [263, 96] width 49 height 31
